Goal: Information Seeking & Learning: Learn about a topic

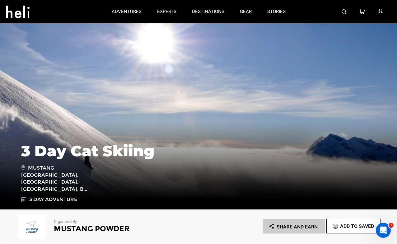
click at [342, 11] on img at bounding box center [343, 11] width 5 height 5
click at [345, 12] on img at bounding box center [343, 11] width 5 height 5
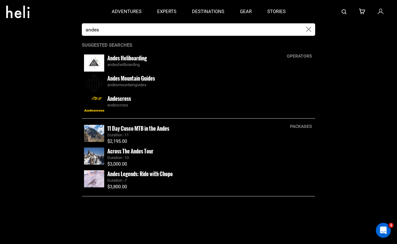
type input "andes"
click at [133, 58] on small "Andes Heliboarding" at bounding box center [126, 58] width 39 height 8
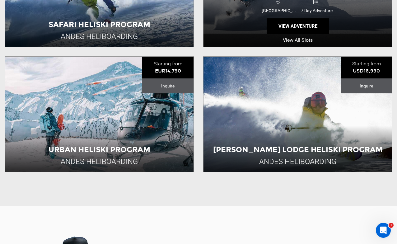
scroll to position [268, 0]
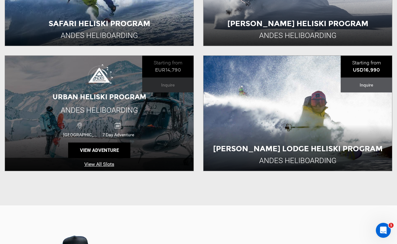
click at [111, 79] on img at bounding box center [100, 76] width 28 height 25
